Goal: Find specific page/section: Find specific page/section

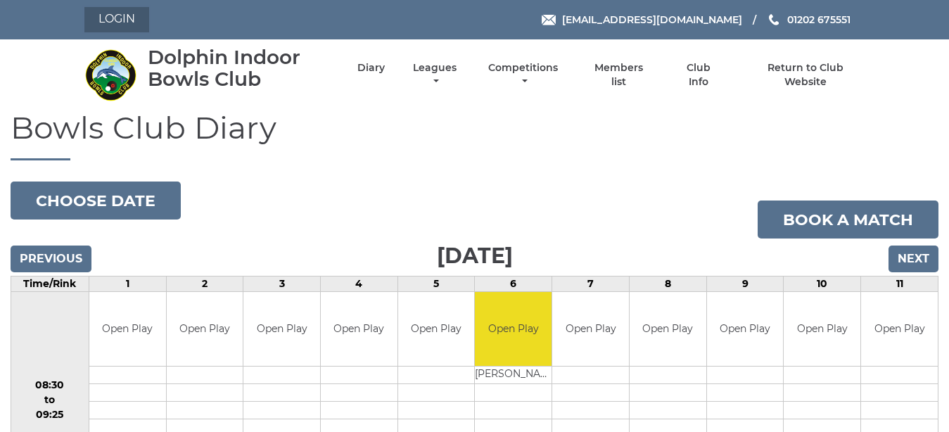
click at [118, 16] on link "Login" at bounding box center [116, 19] width 65 height 25
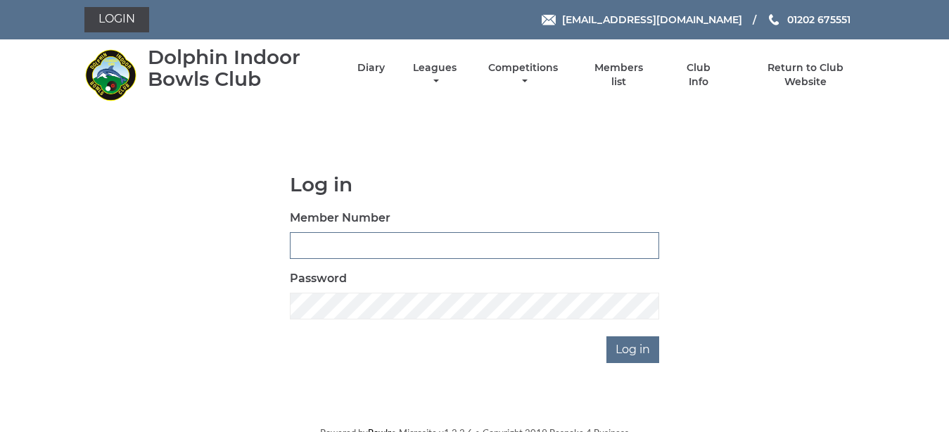
click at [300, 250] on input "Member Number" at bounding box center [474, 245] width 369 height 27
type input "2681"
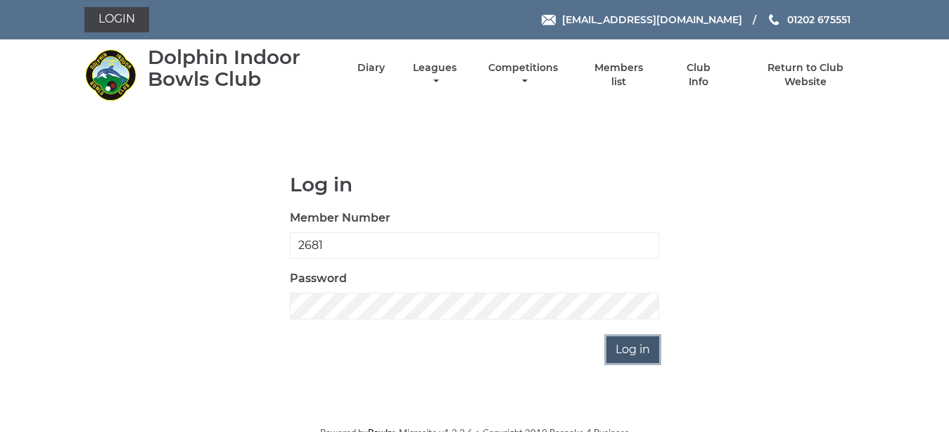
click at [626, 348] on input "Log in" at bounding box center [633, 349] width 53 height 27
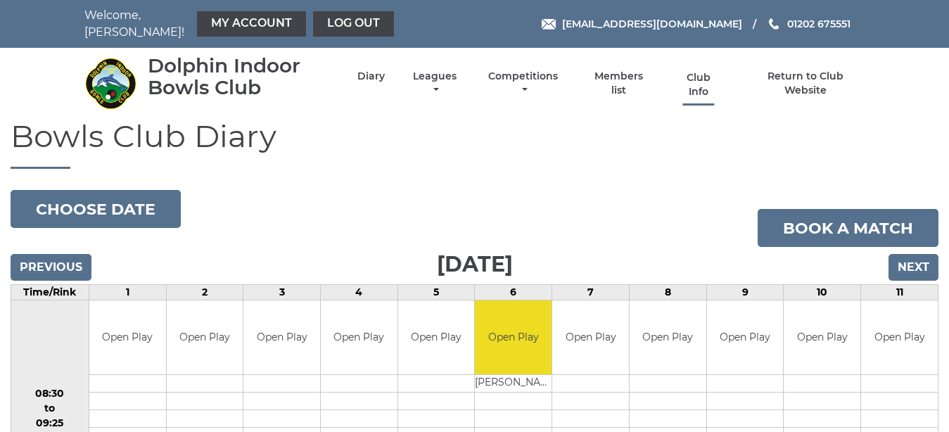
click at [697, 83] on link "Club Info" at bounding box center [699, 84] width 46 height 27
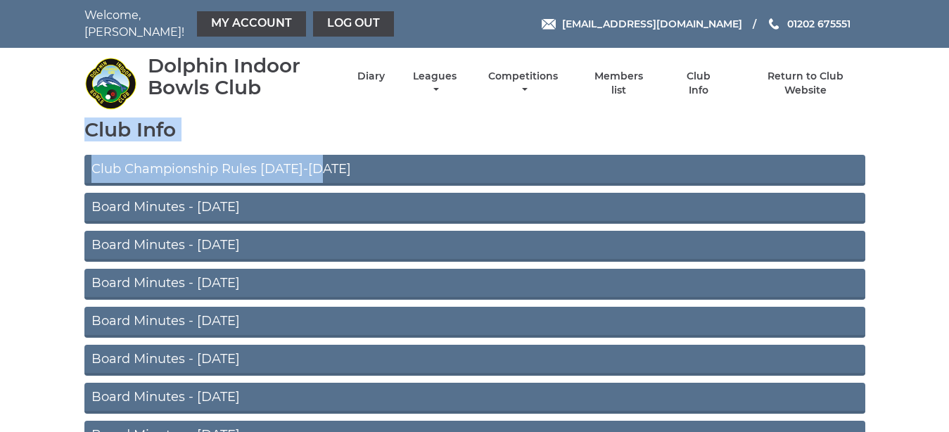
drag, startPoint x: 931, startPoint y: 80, endPoint x: 955, endPoint y: 176, distance: 98.8
click at [340, 19] on link "Log out" at bounding box center [353, 23] width 81 height 25
